Goal: Task Accomplishment & Management: Use online tool/utility

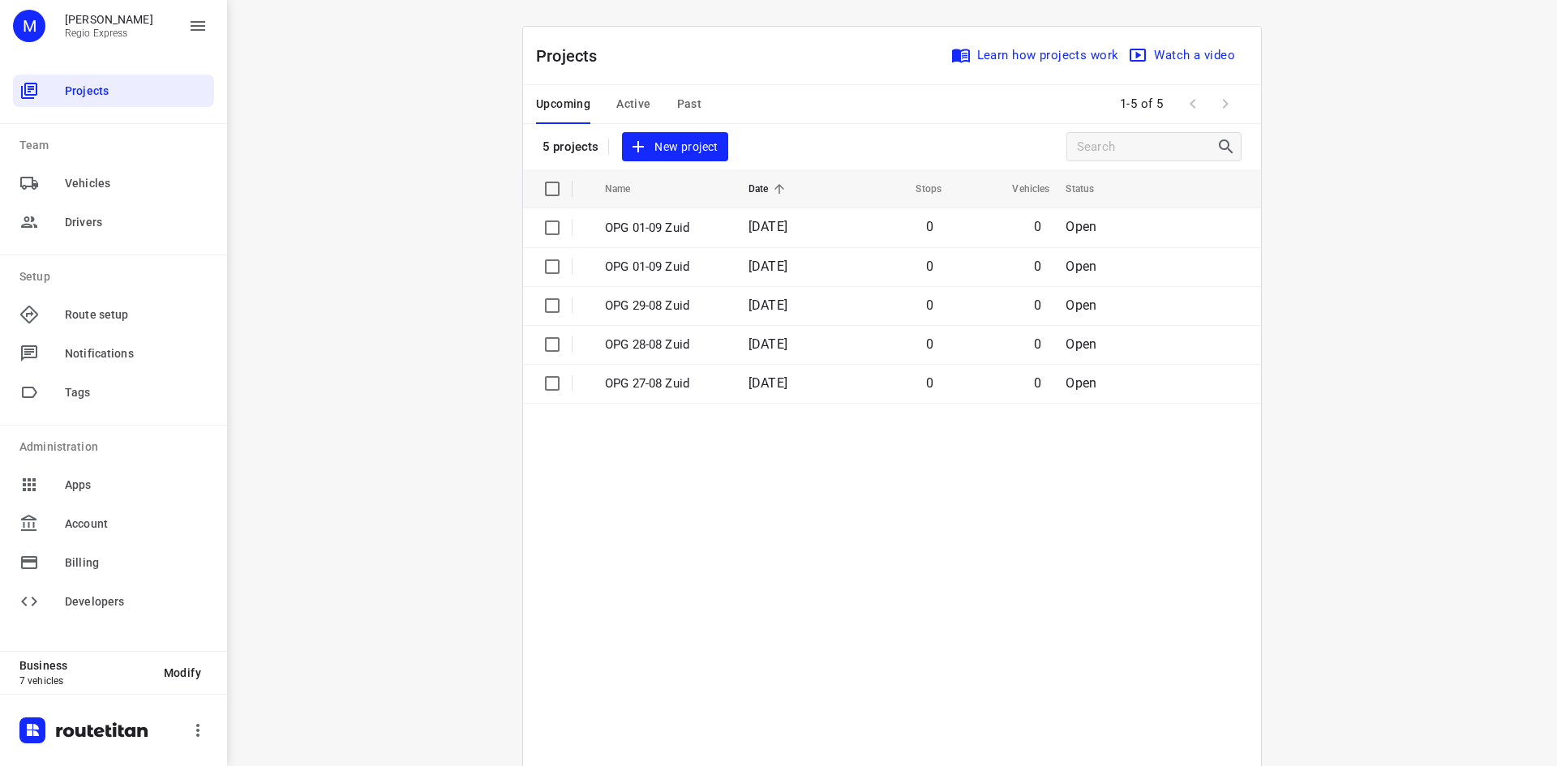
click at [639, 103] on span "Active" at bounding box center [633, 104] width 34 height 20
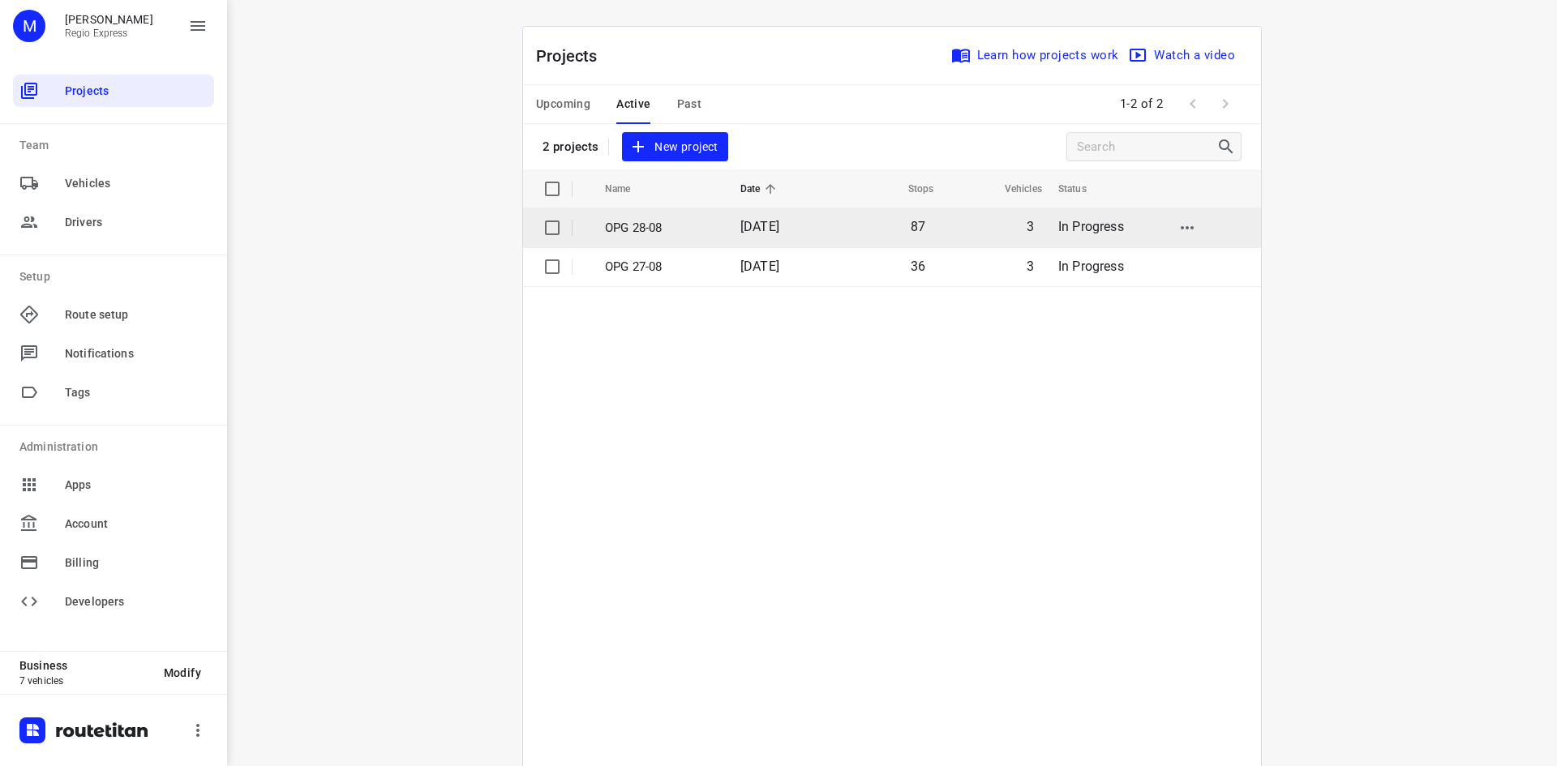
click at [677, 237] on td "OPG 28-08" at bounding box center [658, 227] width 139 height 39
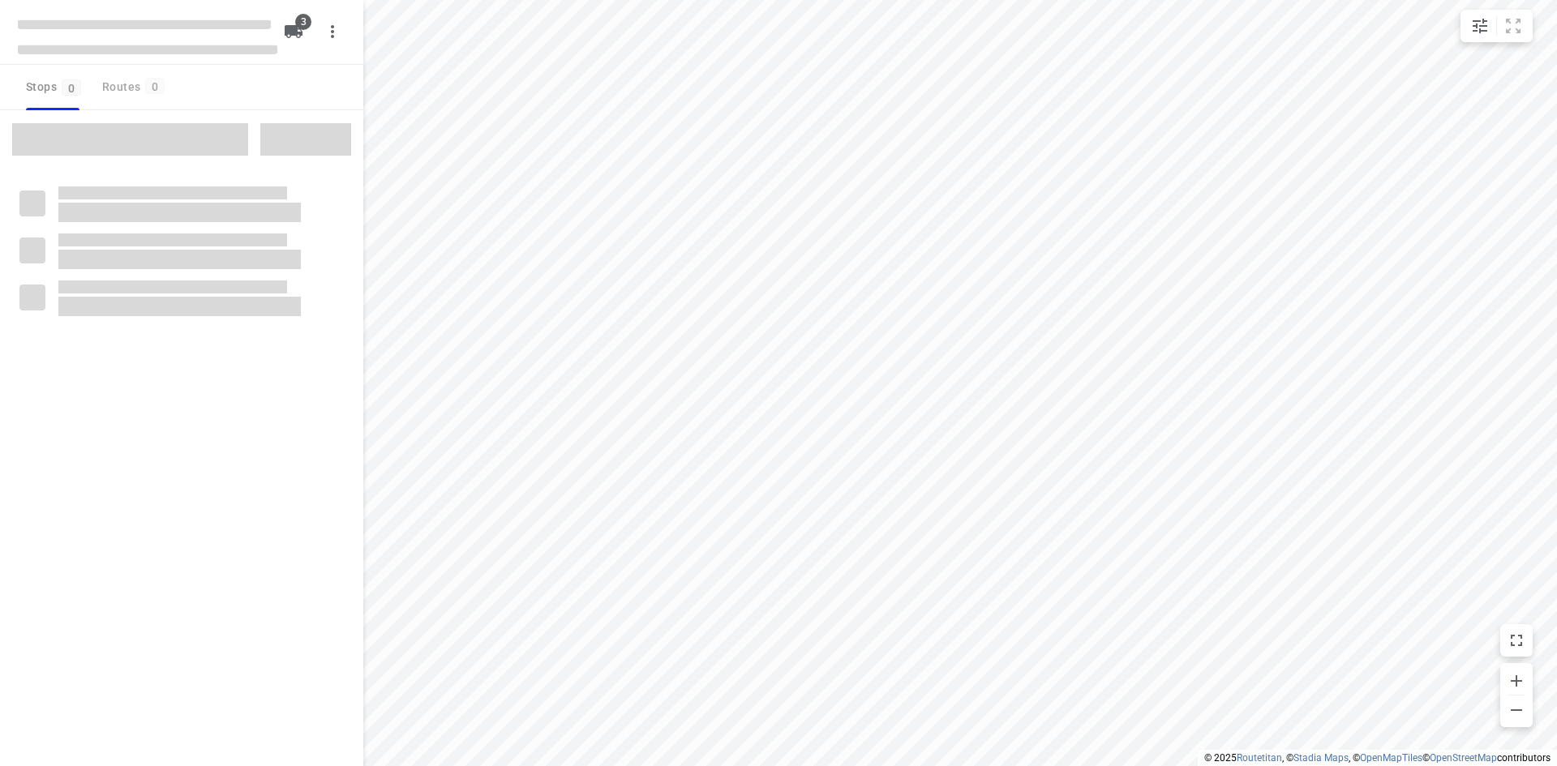
type input "distance"
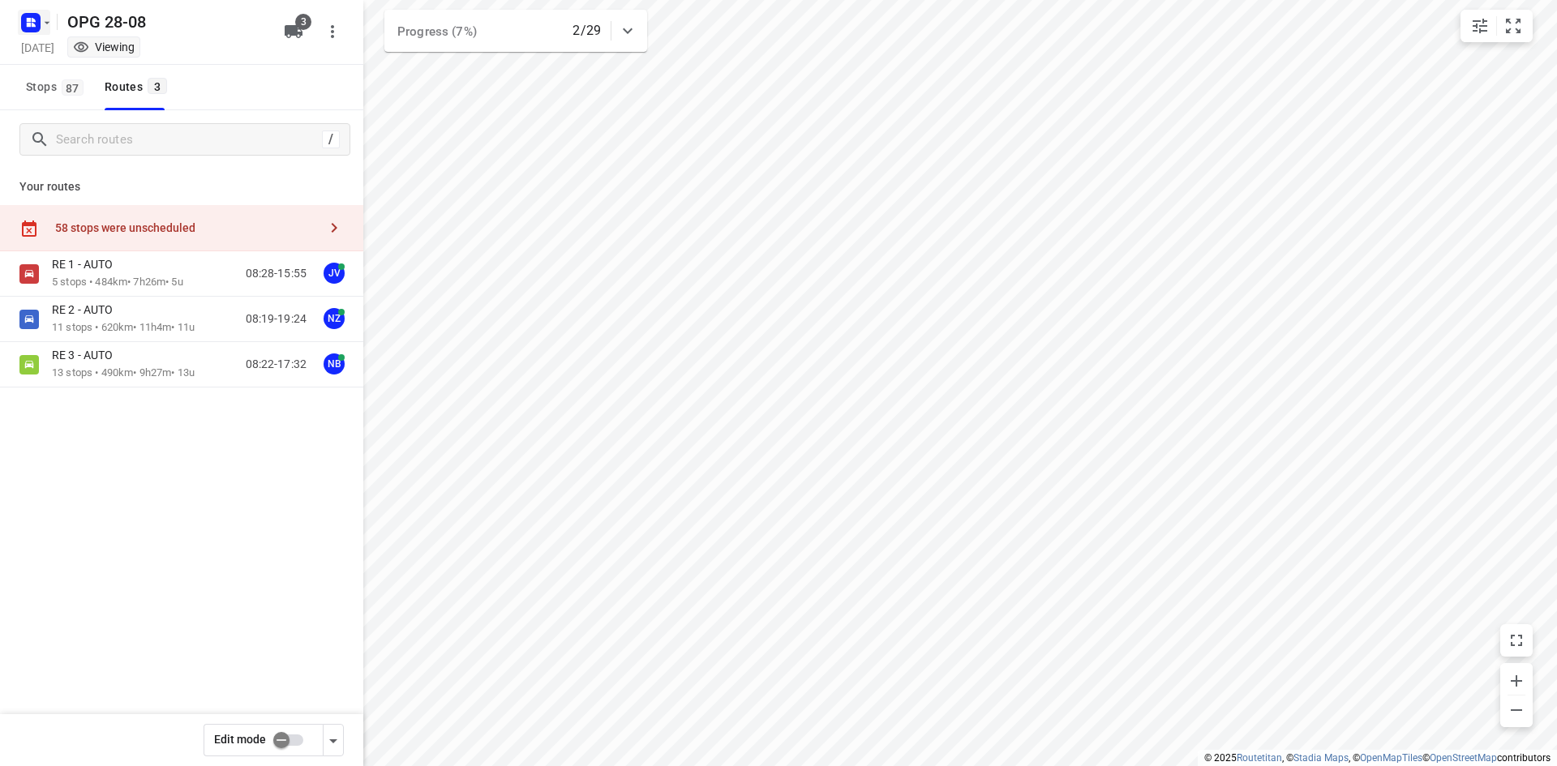
click at [34, 27] on rect "button" at bounding box center [30, 22] width 19 height 19
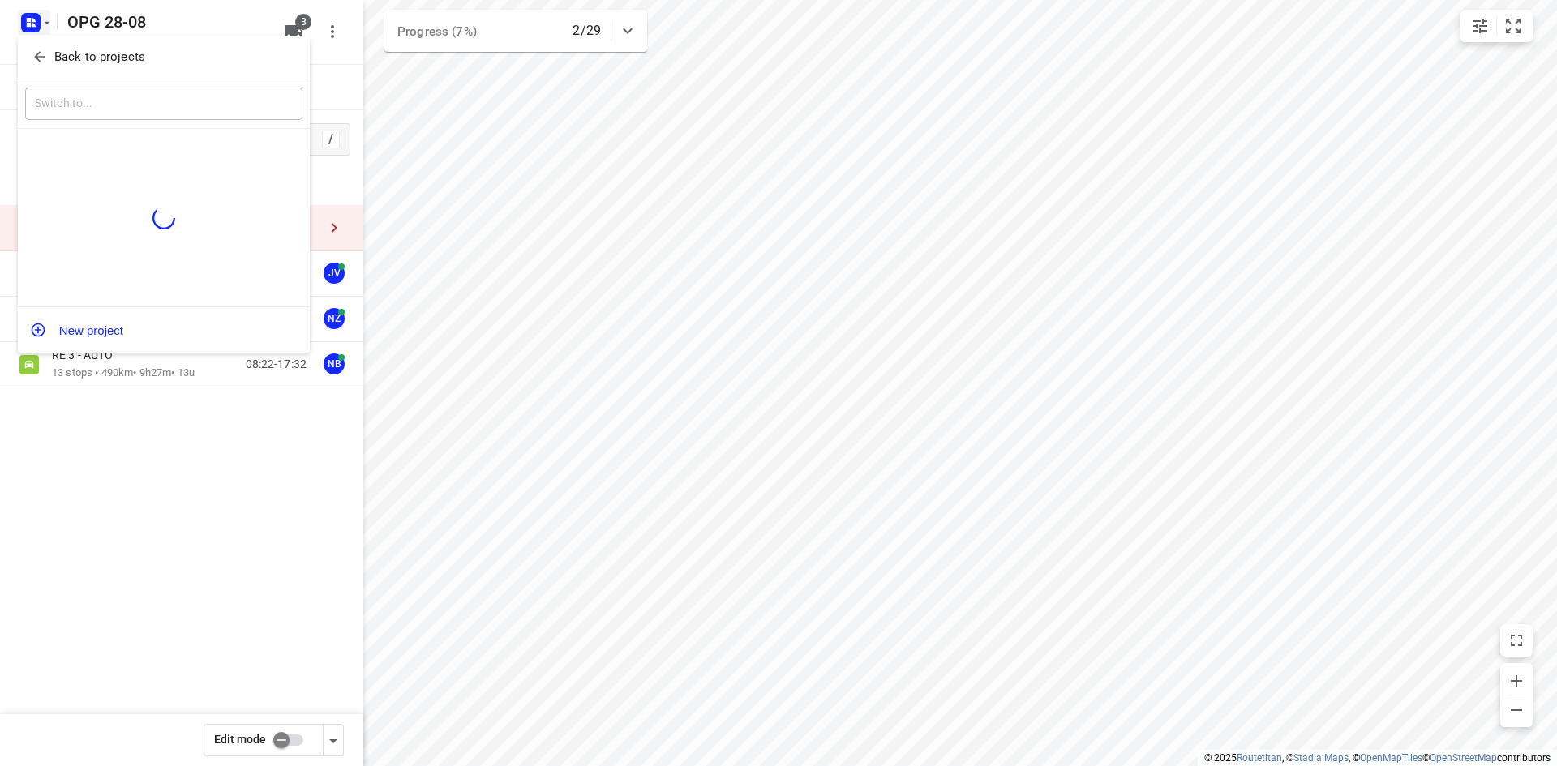
click at [45, 57] on icon "button" at bounding box center [39, 57] width 11 height 11
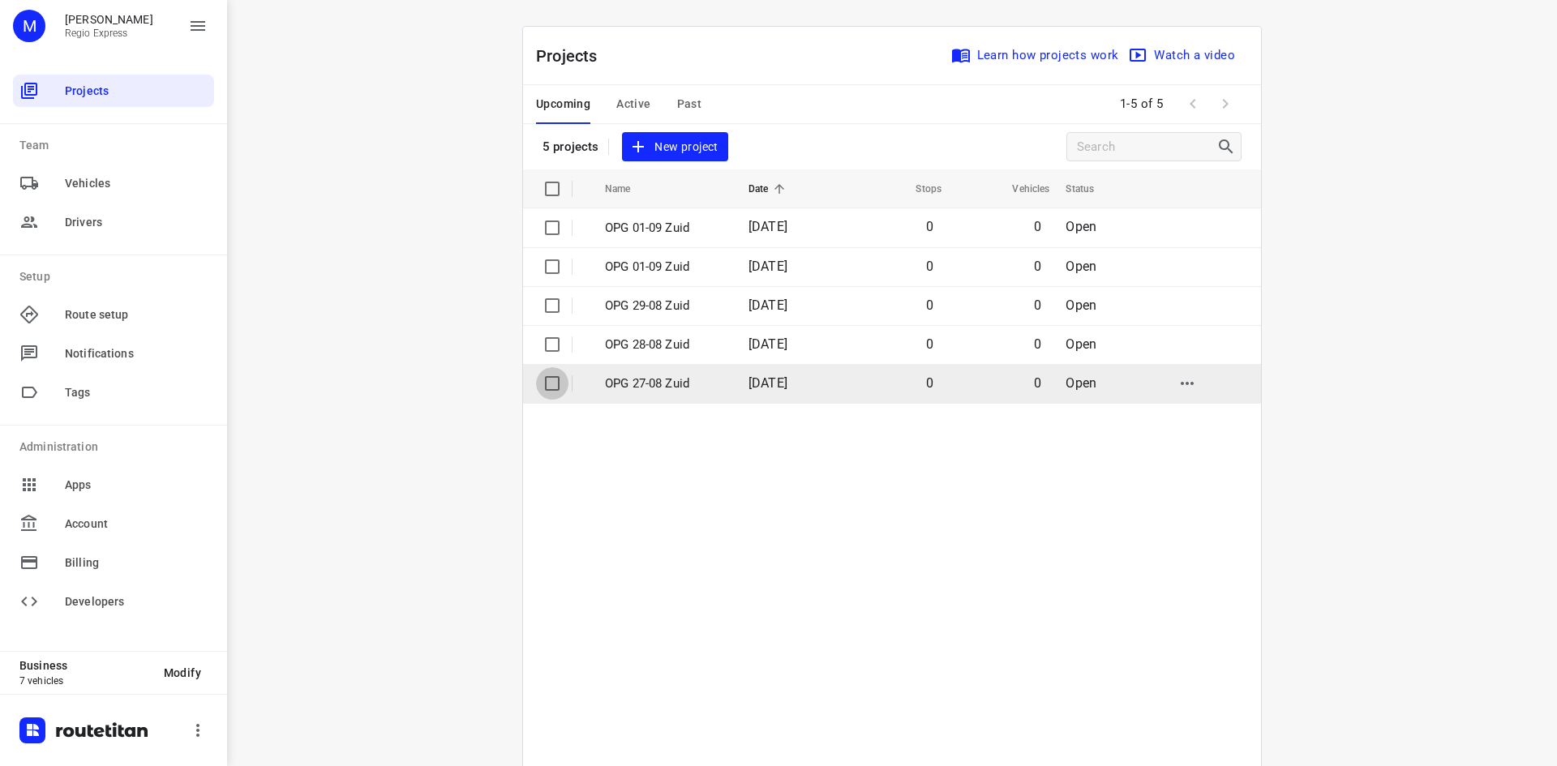
click at [536, 384] on input "checkbox" at bounding box center [552, 383] width 32 height 32
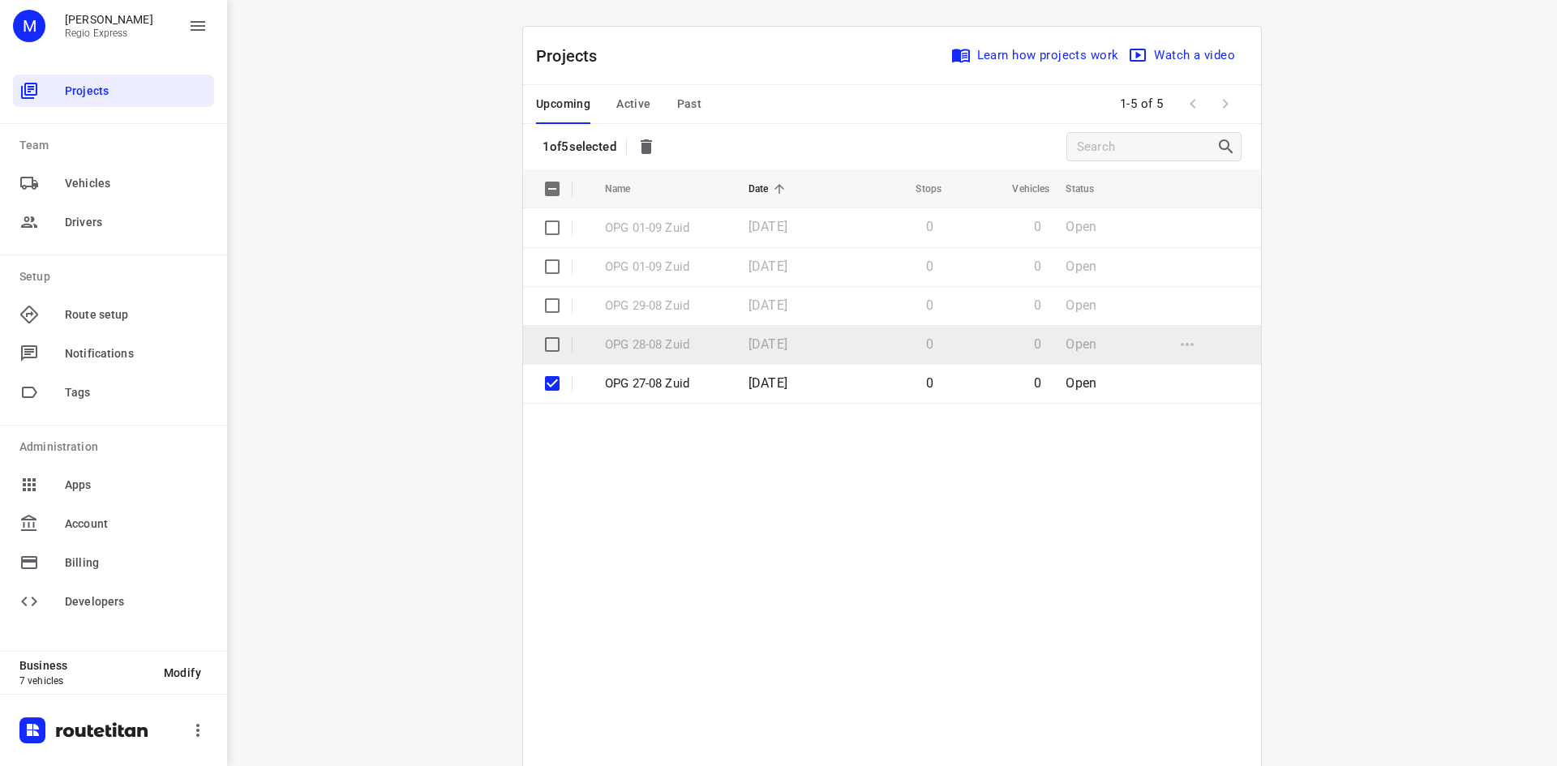
click at [538, 352] on input "checkbox" at bounding box center [552, 344] width 32 height 32
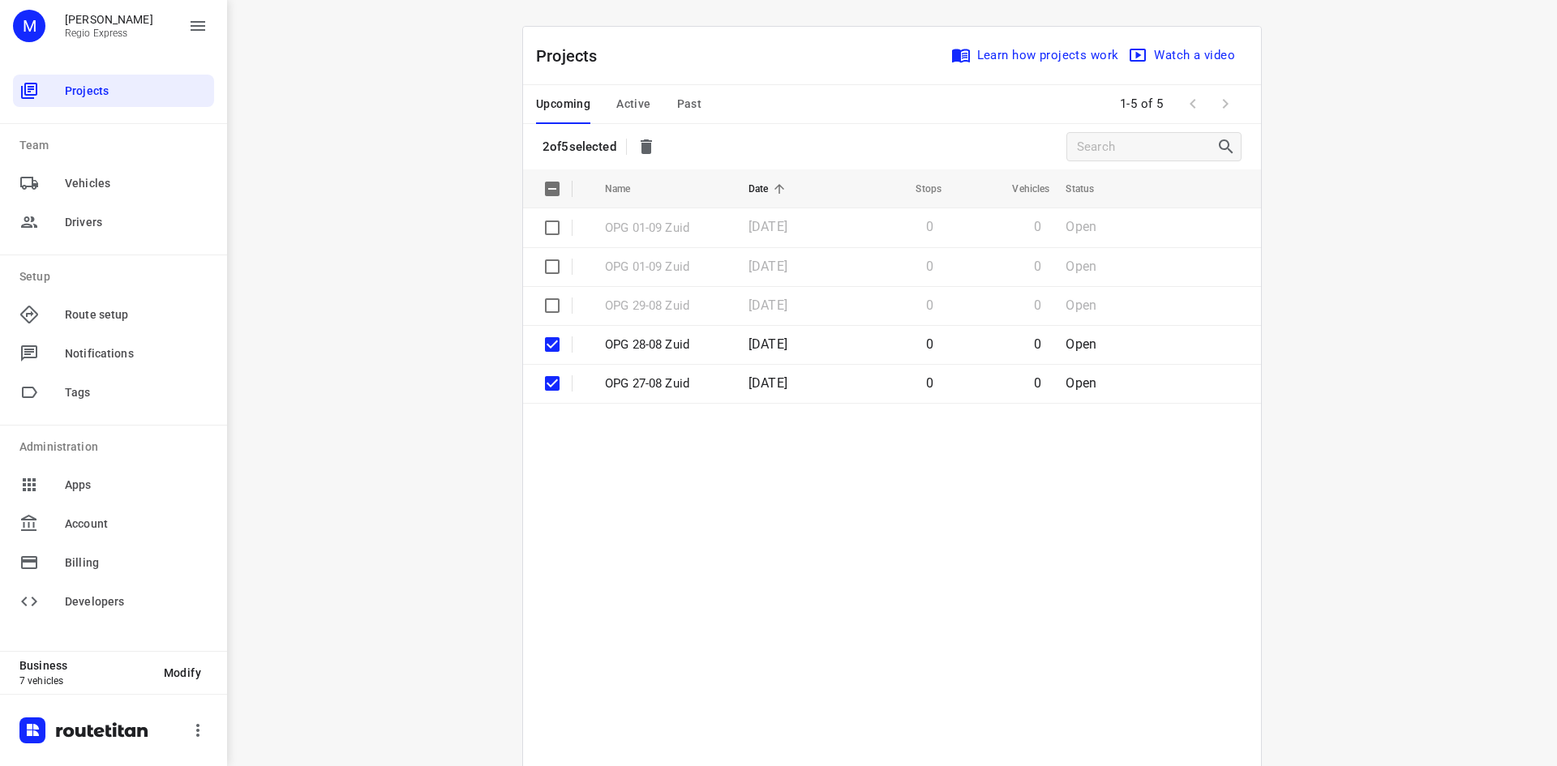
click at [645, 153] on icon "button" at bounding box center [646, 146] width 11 height 15
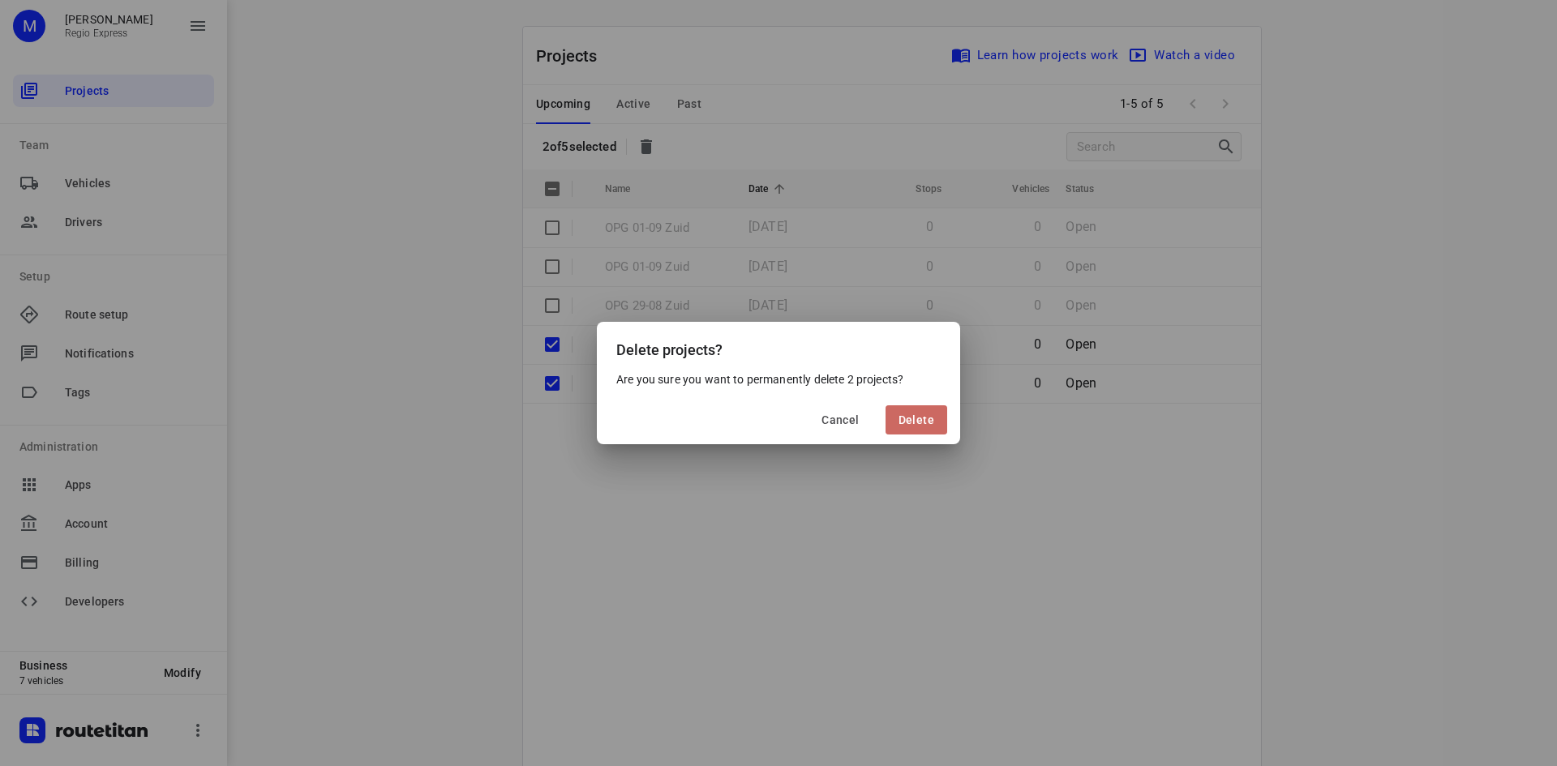
click at [916, 422] on span "Delete" at bounding box center [917, 420] width 36 height 13
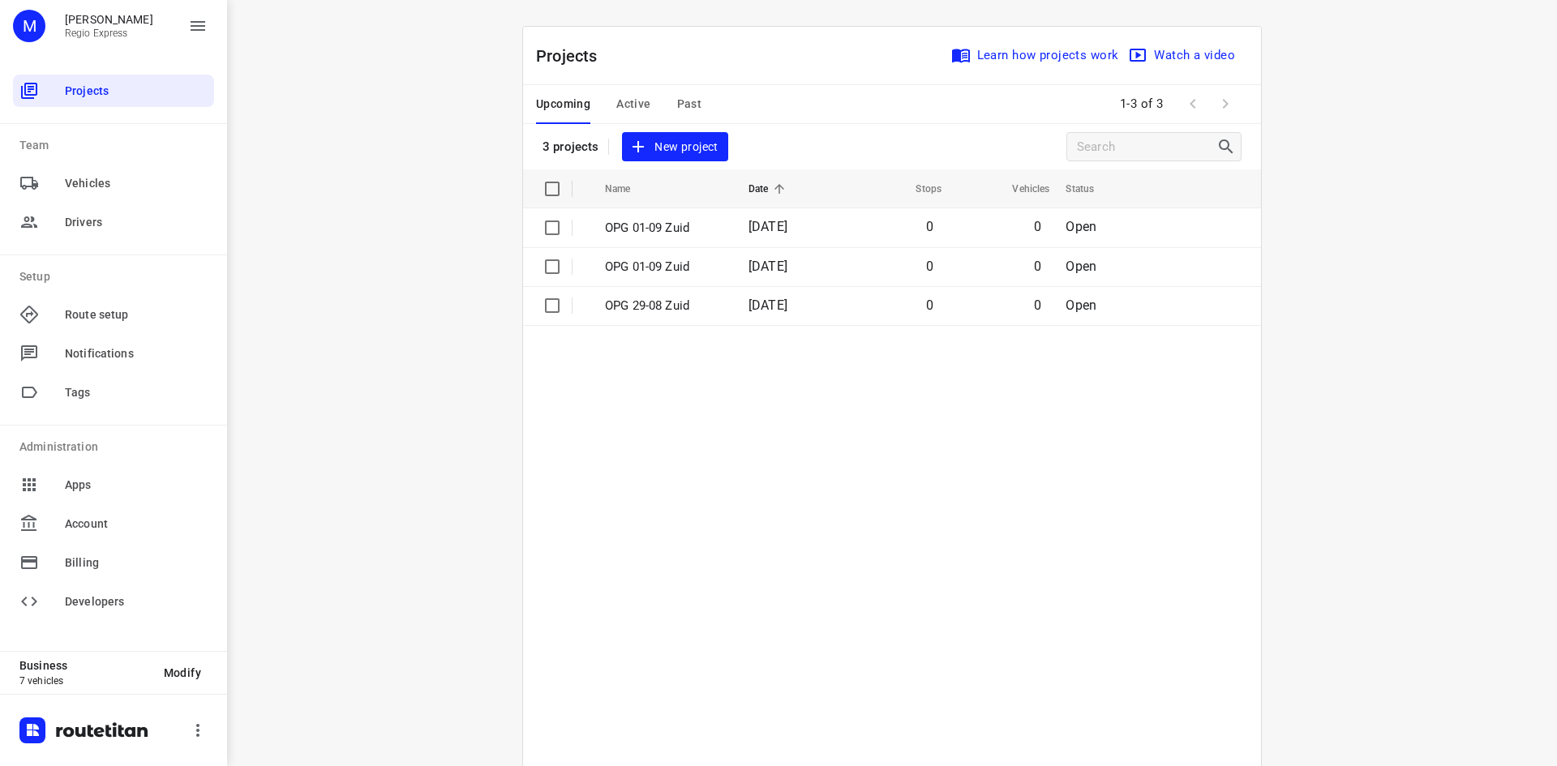
click at [618, 109] on span "Active" at bounding box center [633, 104] width 34 height 20
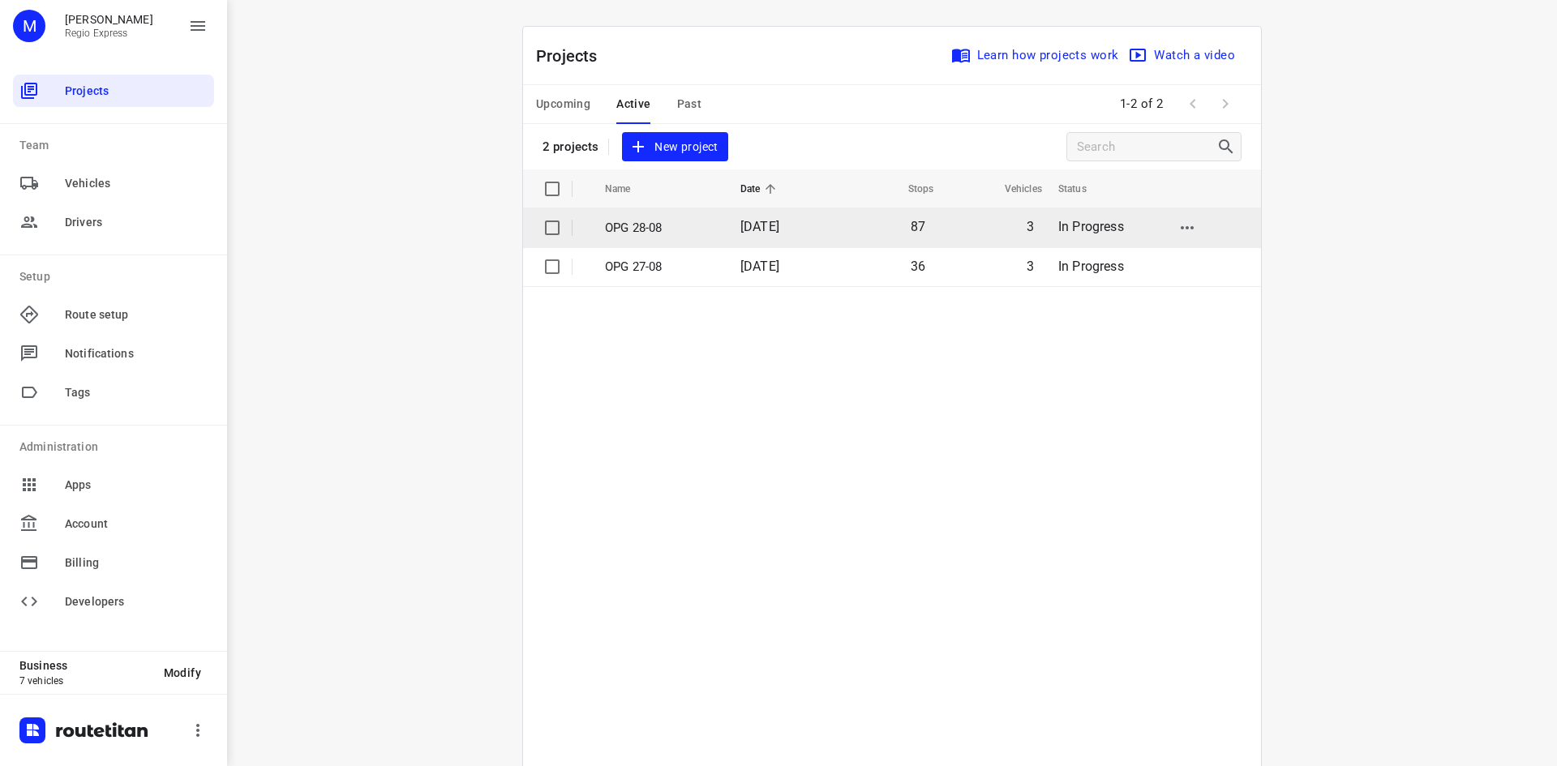
click at [665, 245] on td "OPG 28-08" at bounding box center [658, 227] width 139 height 39
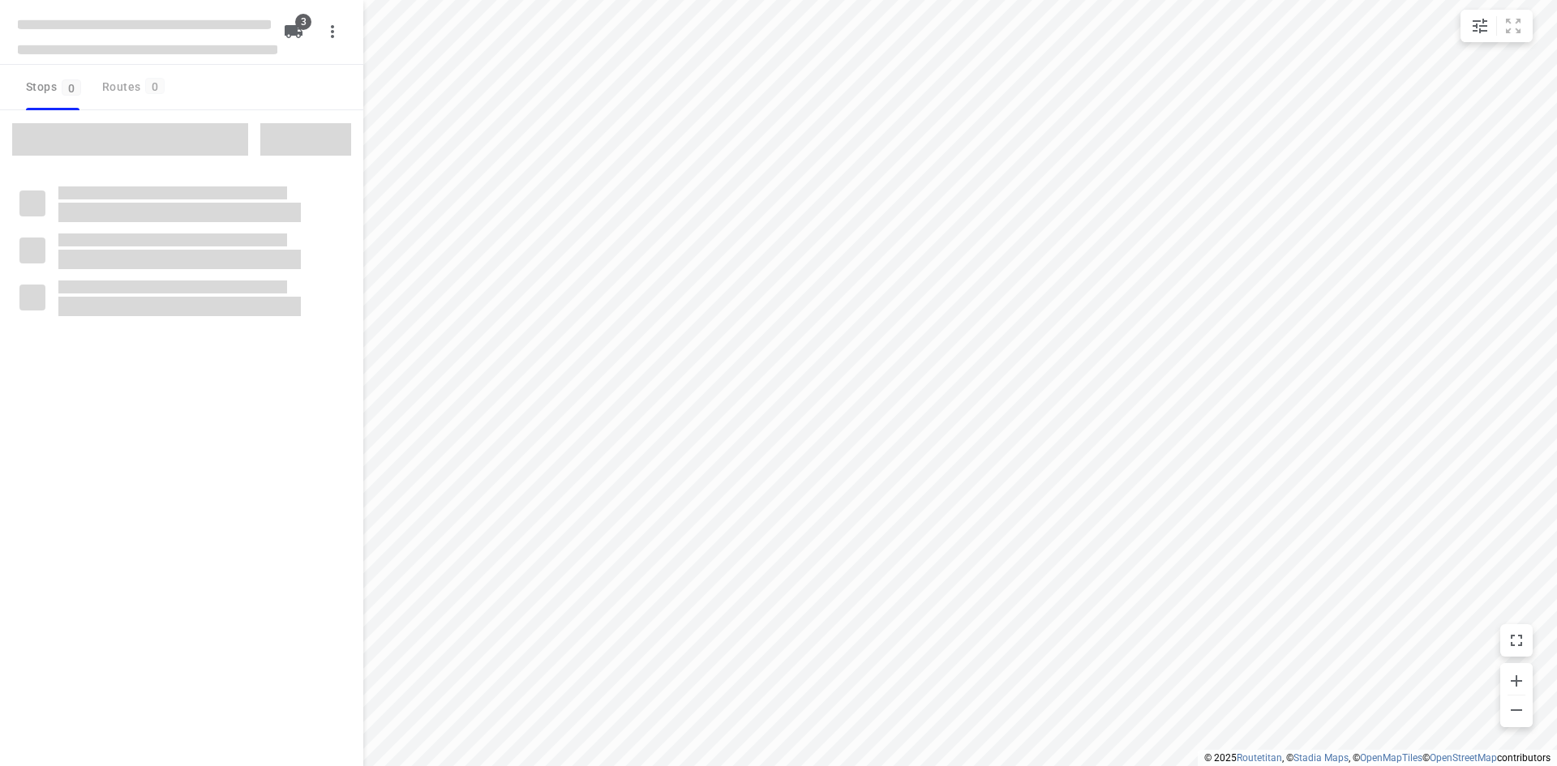
type input "distance"
